Goal: Task Accomplishment & Management: Complete application form

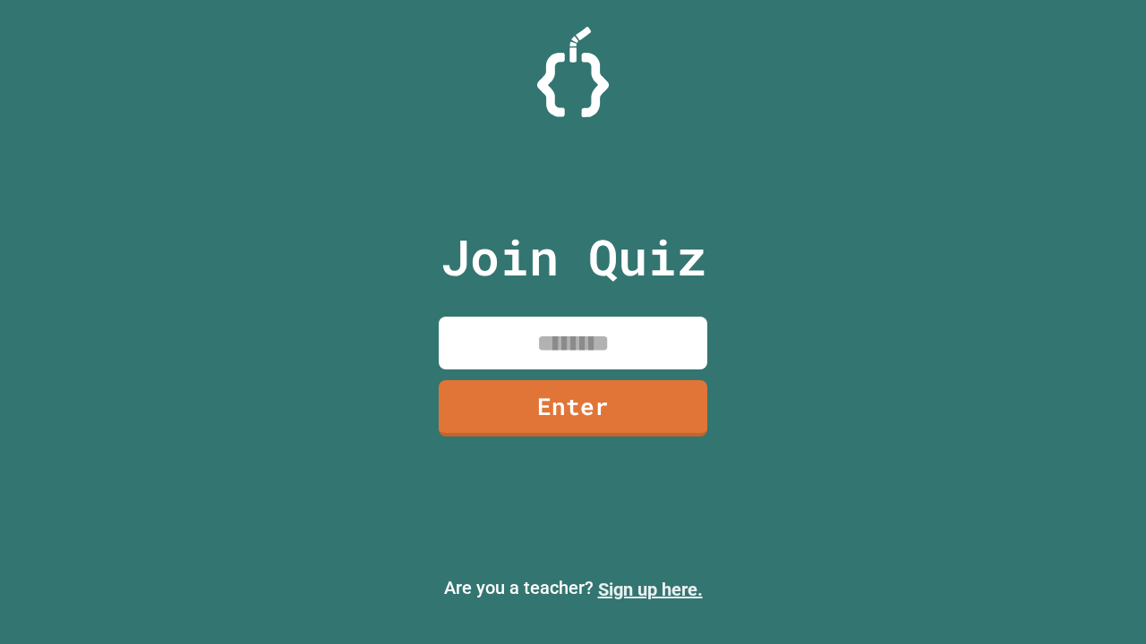
click at [650, 590] on link "Sign up here." at bounding box center [650, 589] width 105 height 21
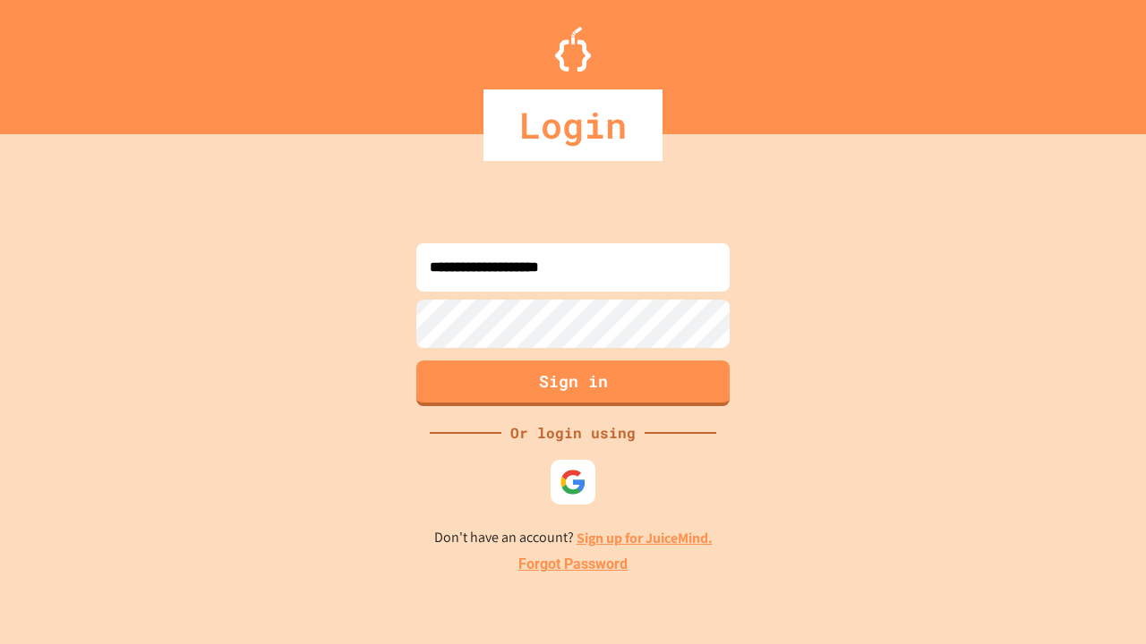
type input "**********"
